Goal: Information Seeking & Learning: Learn about a topic

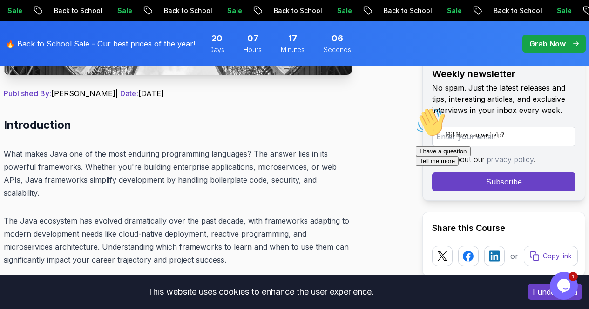
scroll to position [465, 0]
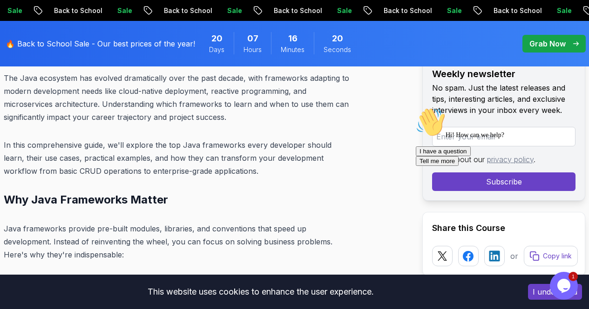
scroll to position [605, 0]
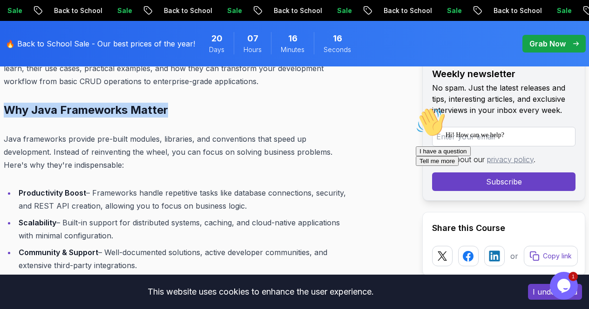
drag, startPoint x: 6, startPoint y: 95, endPoint x: 170, endPoint y: 98, distance: 164.3
click at [170, 103] on h2 "Why Java Frameworks Matter" at bounding box center [178, 110] width 348 height 15
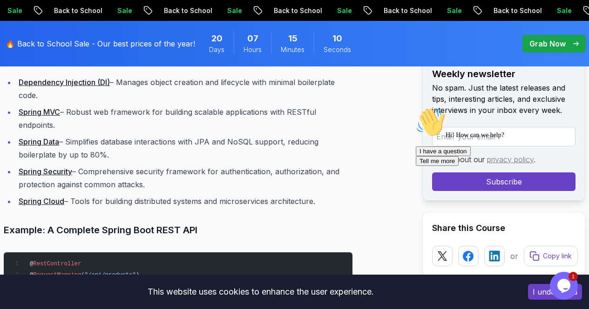
scroll to position [1024, 0]
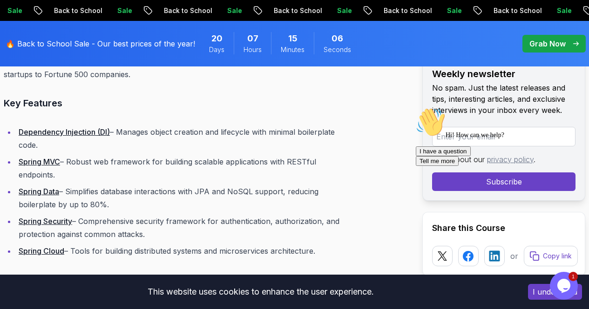
drag, startPoint x: 323, startPoint y: 200, endPoint x: 18, endPoint y: 100, distance: 320.6
click at [18, 126] on ul "Dependency Injection (DI) – Manages object creation and lifecycle with minimal …" at bounding box center [178, 192] width 348 height 132
click at [294, 215] on li "Spring Security – Comprehensive security framework for authentication, authoriz…" at bounding box center [184, 228] width 336 height 26
drag, startPoint x: 328, startPoint y: 198, endPoint x: 17, endPoint y: 98, distance: 326.3
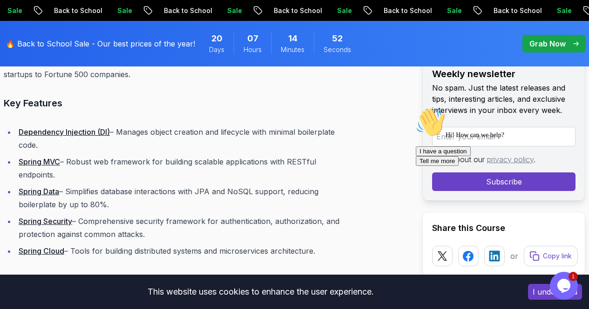
click at [352, 189] on ul "Dependency Injection (DI) – Manages object creation and lifecycle with minimal …" at bounding box center [178, 192] width 348 height 132
drag, startPoint x: 339, startPoint y: 201, endPoint x: 28, endPoint y: 88, distance: 330.1
click at [132, 96] on h3 "Key Features" at bounding box center [178, 103] width 348 height 15
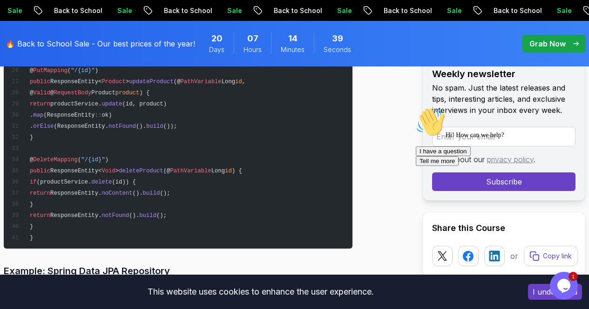
scroll to position [1489, 0]
